Goal: Information Seeking & Learning: Learn about a topic

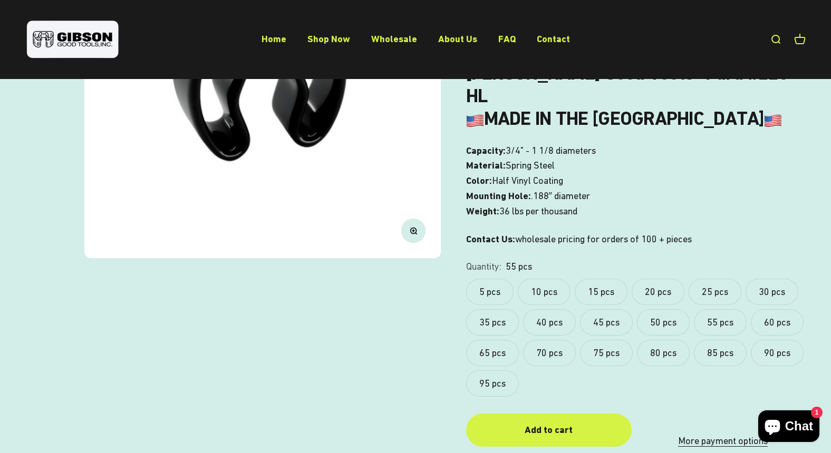
scroll to position [233, 0]
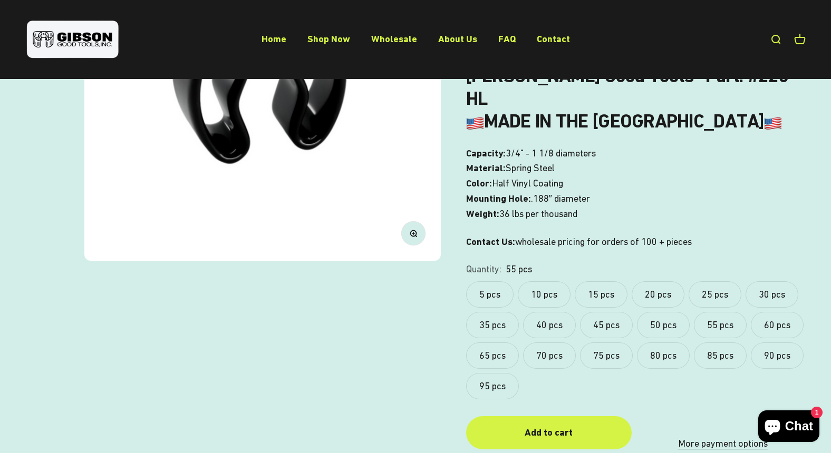
click at [657, 282] on label "20 pcs" at bounding box center [658, 295] width 53 height 26
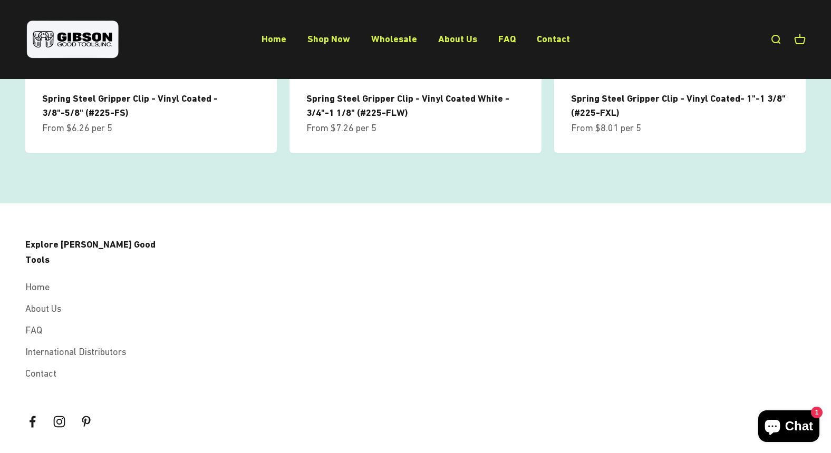
scroll to position [1286, 0]
click at [50, 302] on link "About Us" at bounding box center [43, 309] width 36 height 15
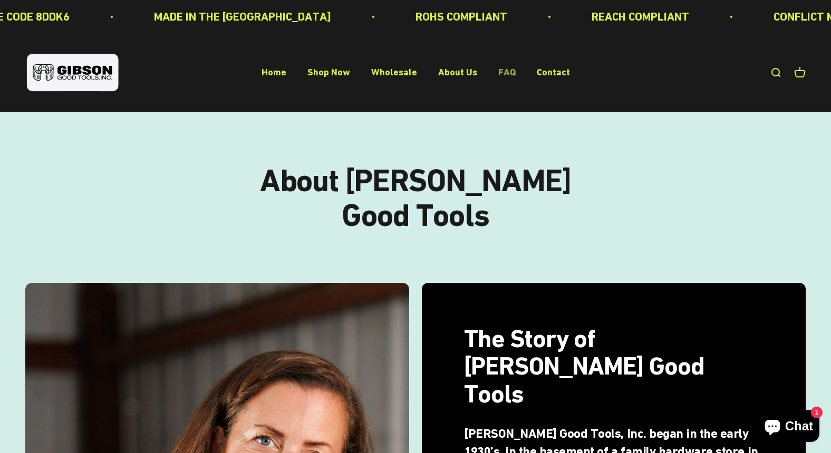
click at [507, 74] on link "FAQ" at bounding box center [506, 72] width 17 height 11
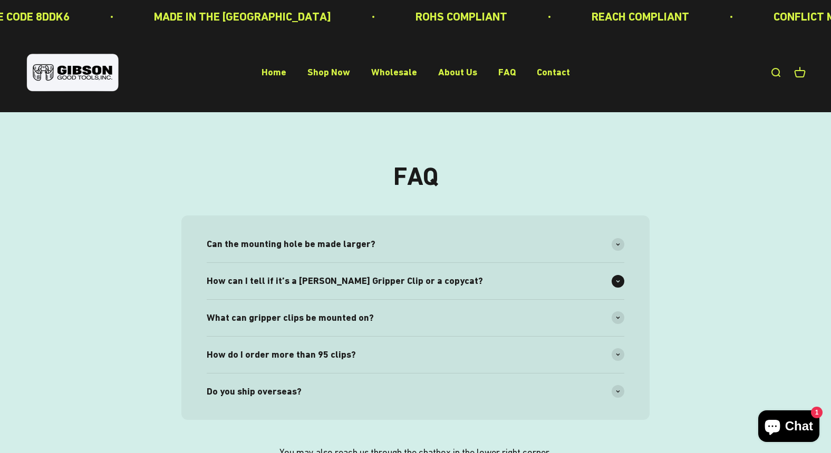
click at [301, 279] on span "How can I tell if it’s a Gibson Gripper Clip or a copycat?" at bounding box center [345, 281] width 276 height 15
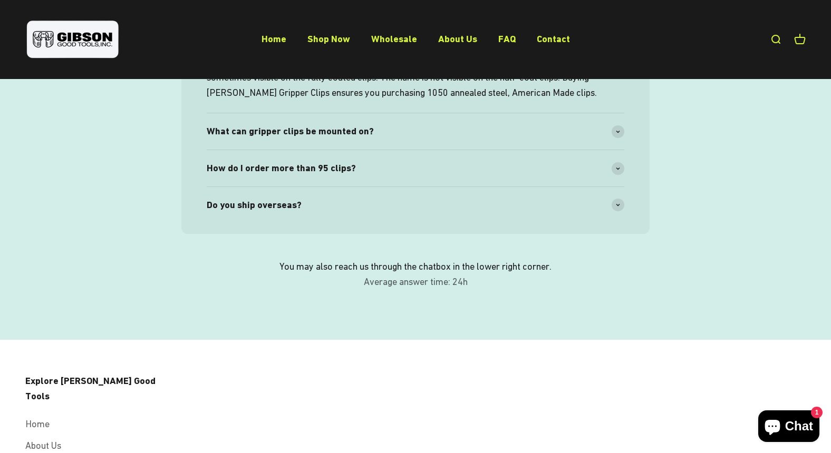
scroll to position [244, 0]
click at [618, 129] on icon at bounding box center [618, 130] width 4 height 3
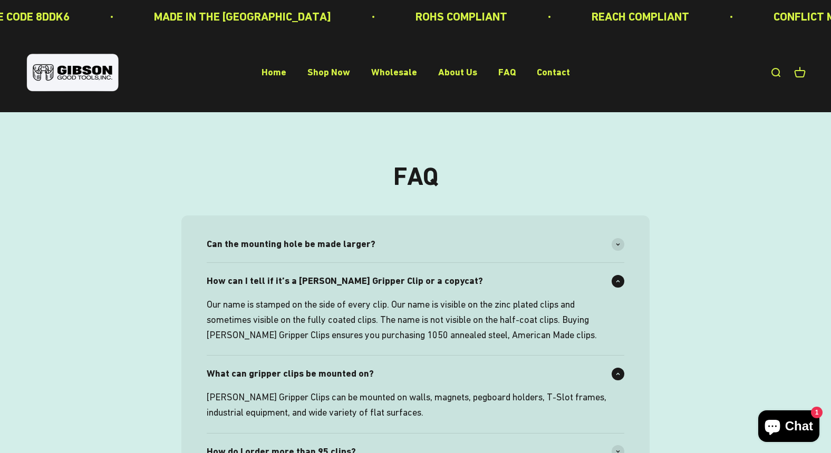
scroll to position [0, 0]
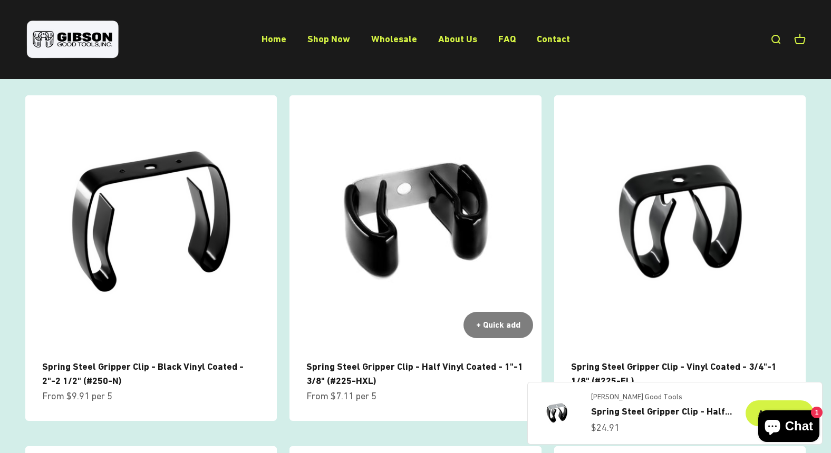
scroll to position [667, 0]
